Goal: Check status: Check status

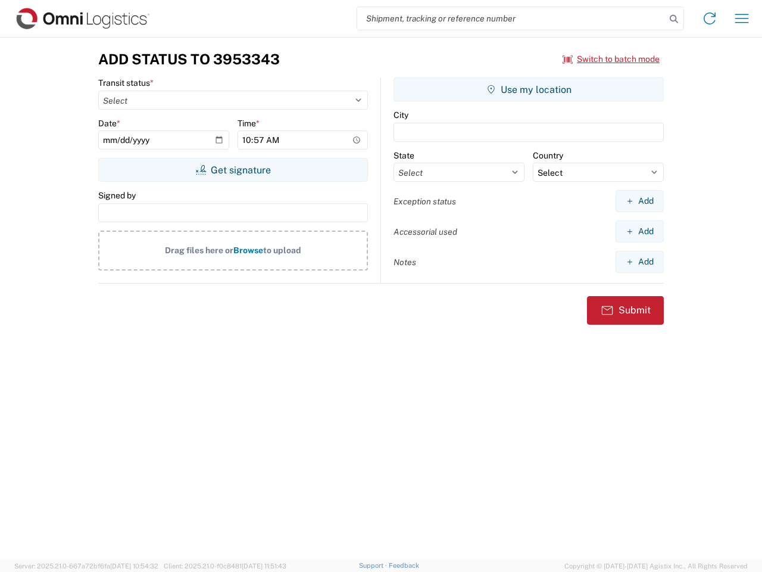
click at [511, 18] on input "search" at bounding box center [511, 18] width 308 height 23
click at [674, 19] on icon at bounding box center [674, 19] width 17 height 17
click at [710, 18] on icon at bounding box center [709, 18] width 19 height 19
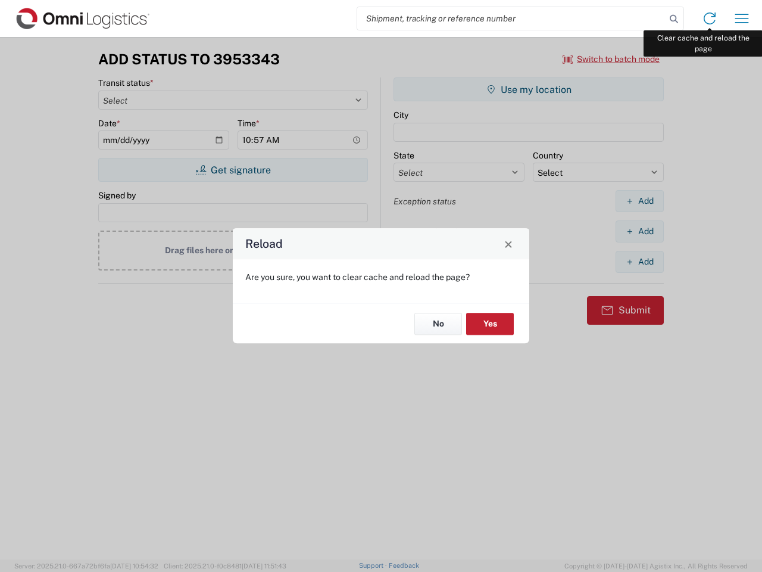
click at [742, 18] on div "Reload Are you sure, you want to clear cache and reload the page? No Yes" at bounding box center [381, 286] width 762 height 572
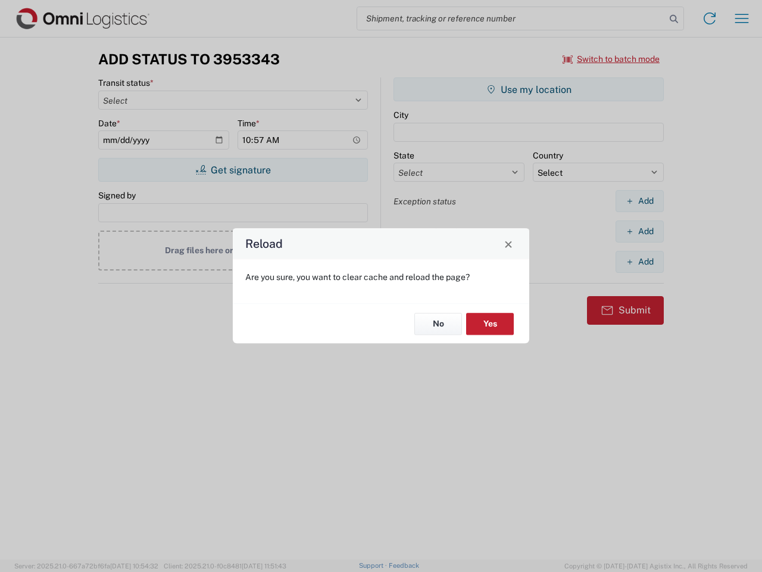
click at [611, 59] on div "Reload Are you sure, you want to clear cache and reload the page? No Yes" at bounding box center [381, 286] width 762 height 572
click at [233, 170] on div "Reload Are you sure, you want to clear cache and reload the page? No Yes" at bounding box center [381, 286] width 762 height 572
click at [529, 89] on div "Reload Are you sure, you want to clear cache and reload the page? No Yes" at bounding box center [381, 286] width 762 height 572
click at [639, 201] on div "Reload Are you sure, you want to clear cache and reload the page? No Yes" at bounding box center [381, 286] width 762 height 572
click at [639, 231] on div "Reload Are you sure, you want to clear cache and reload the page? No Yes" at bounding box center [381, 286] width 762 height 572
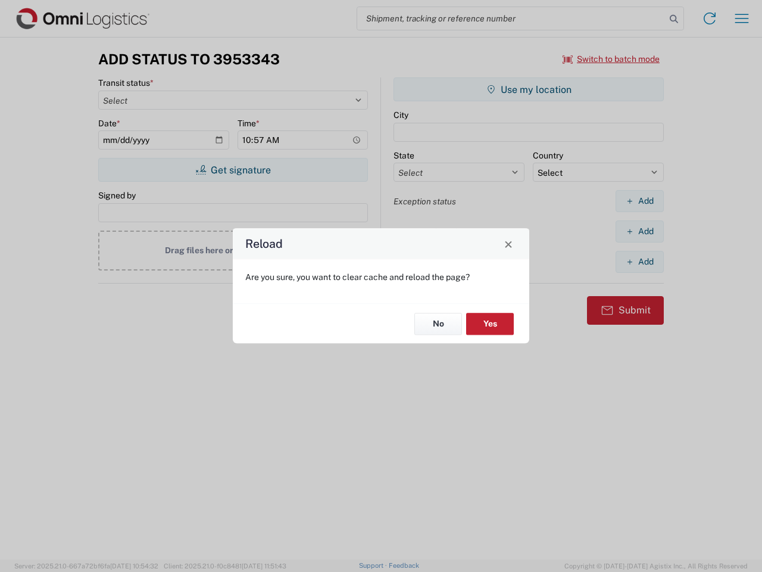
click at [639, 261] on div "Reload Are you sure, you want to clear cache and reload the page? No Yes" at bounding box center [381, 286] width 762 height 572
